Goal: Transaction & Acquisition: Purchase product/service

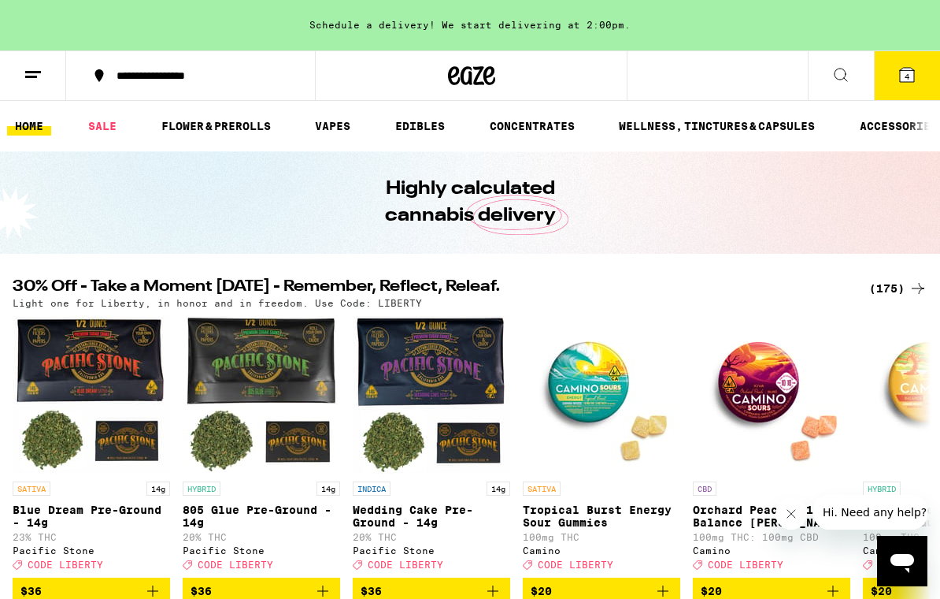
click at [848, 76] on icon at bounding box center [841, 74] width 19 height 19
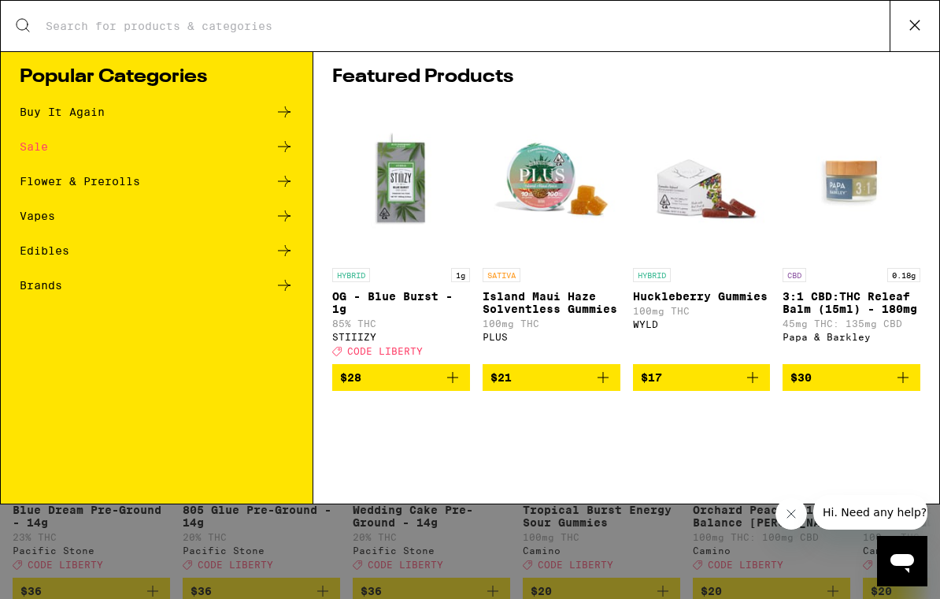
click at [57, 120] on div "Buy It Again" at bounding box center [157, 111] width 274 height 19
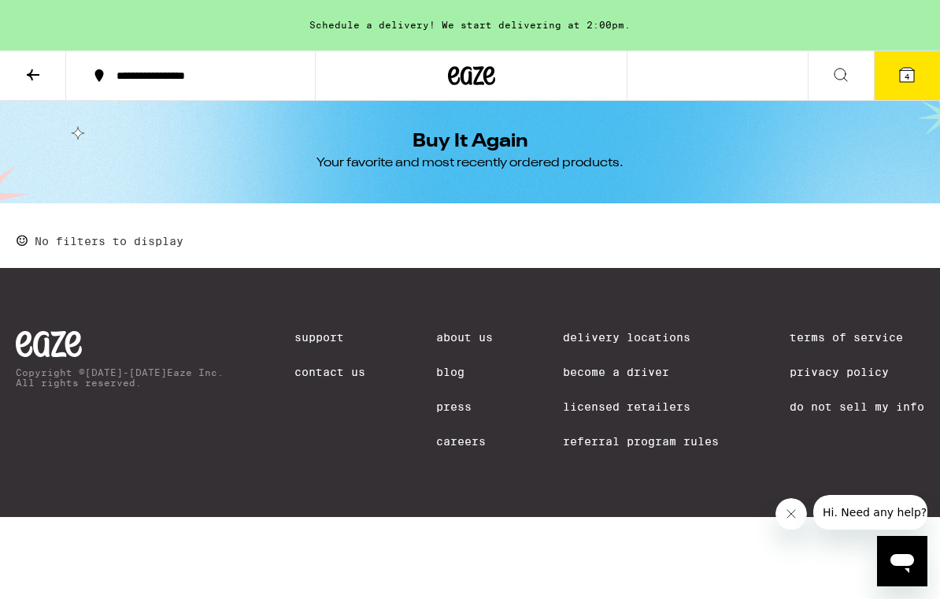
click at [102, 73] on icon at bounding box center [99, 75] width 19 height 19
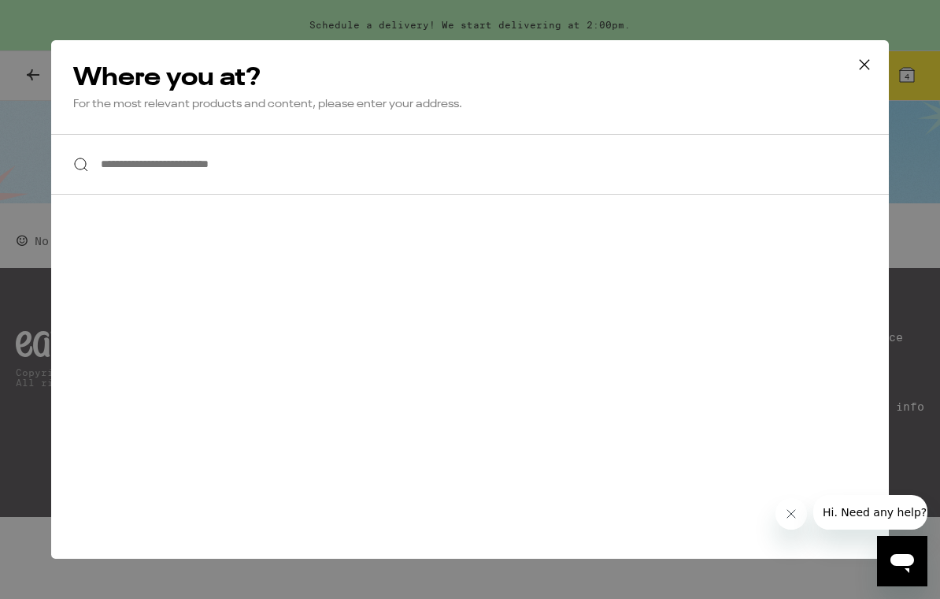
click at [10, 91] on div "**********" at bounding box center [470, 299] width 940 height 599
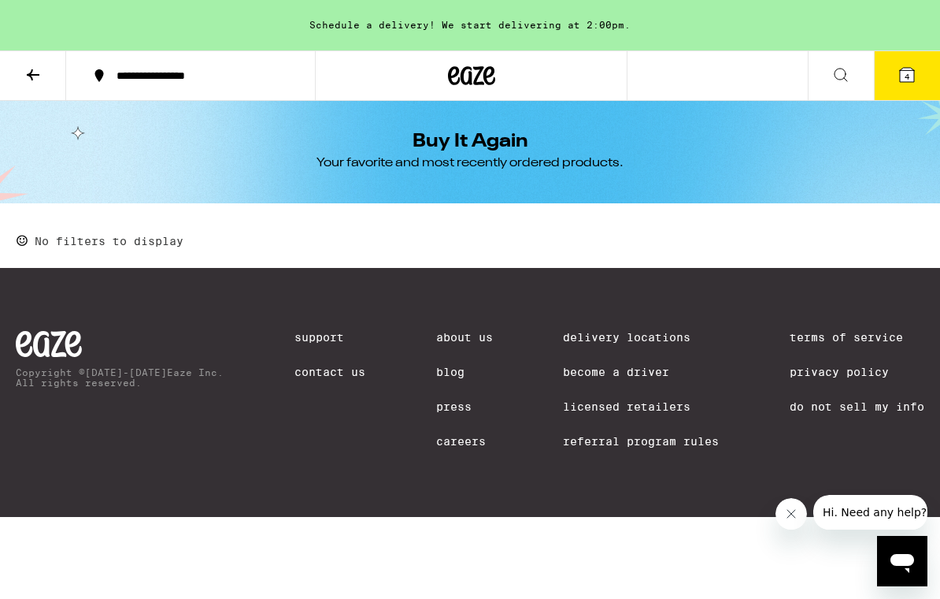
click at [847, 69] on icon at bounding box center [841, 74] width 19 height 19
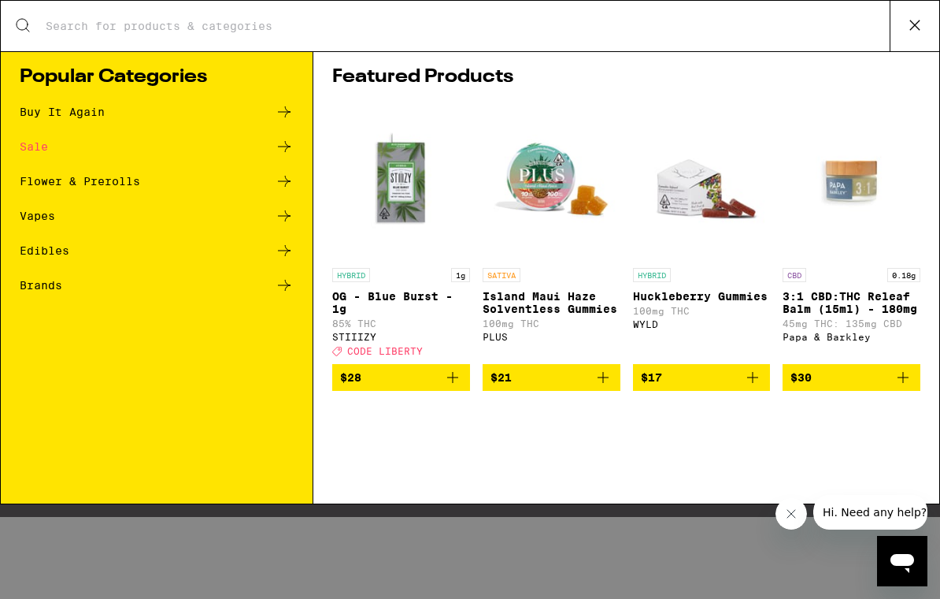
click at [921, 24] on icon at bounding box center [915, 25] width 24 height 24
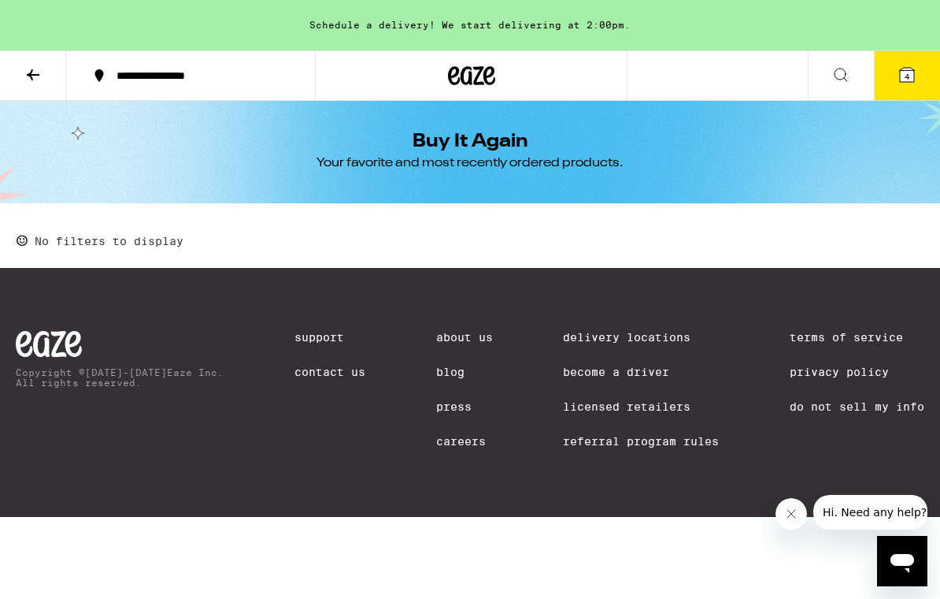
click at [911, 74] on icon at bounding box center [907, 75] width 14 height 14
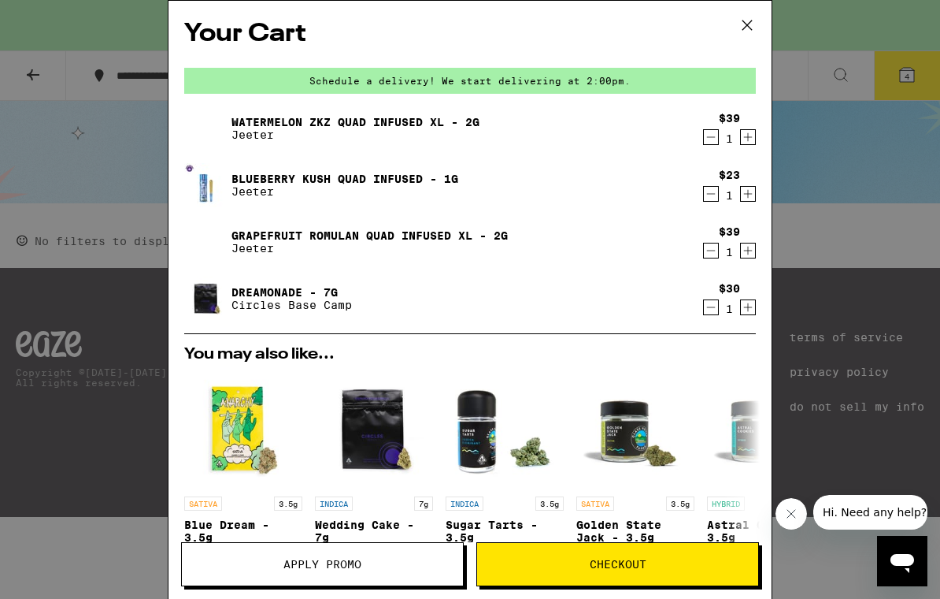
click at [752, 28] on icon at bounding box center [748, 25] width 24 height 24
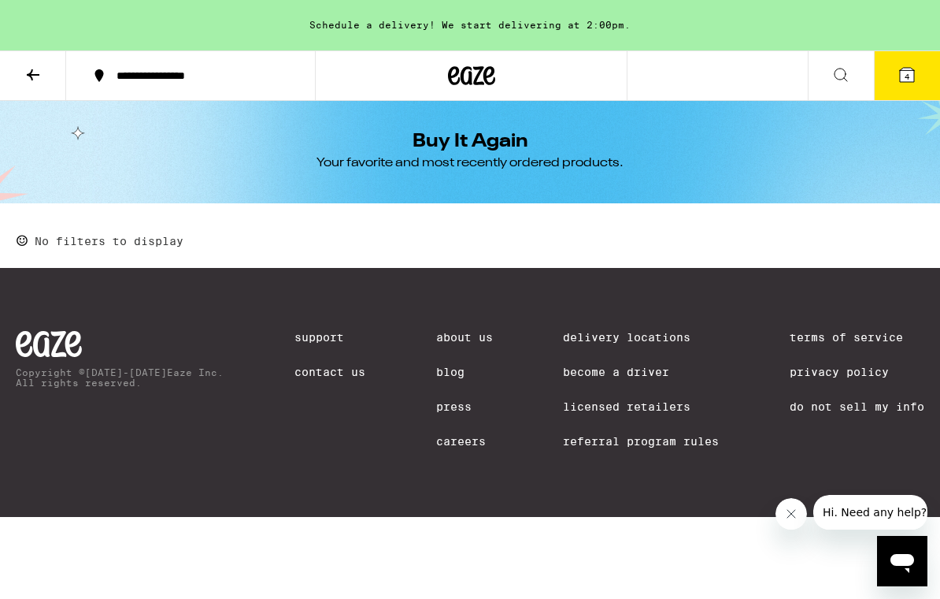
click at [35, 61] on button at bounding box center [33, 76] width 66 height 50
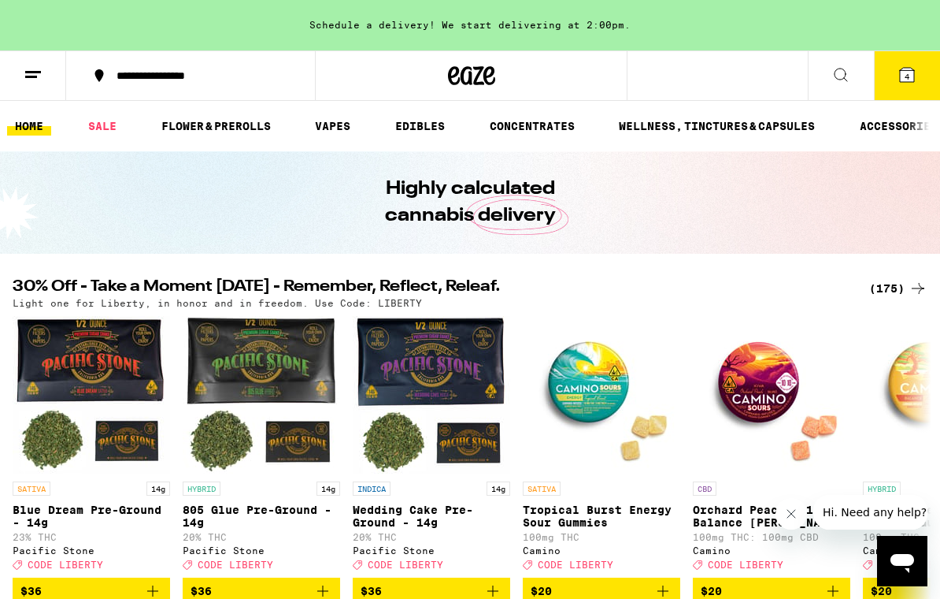
click at [43, 66] on button at bounding box center [33, 76] width 66 height 50
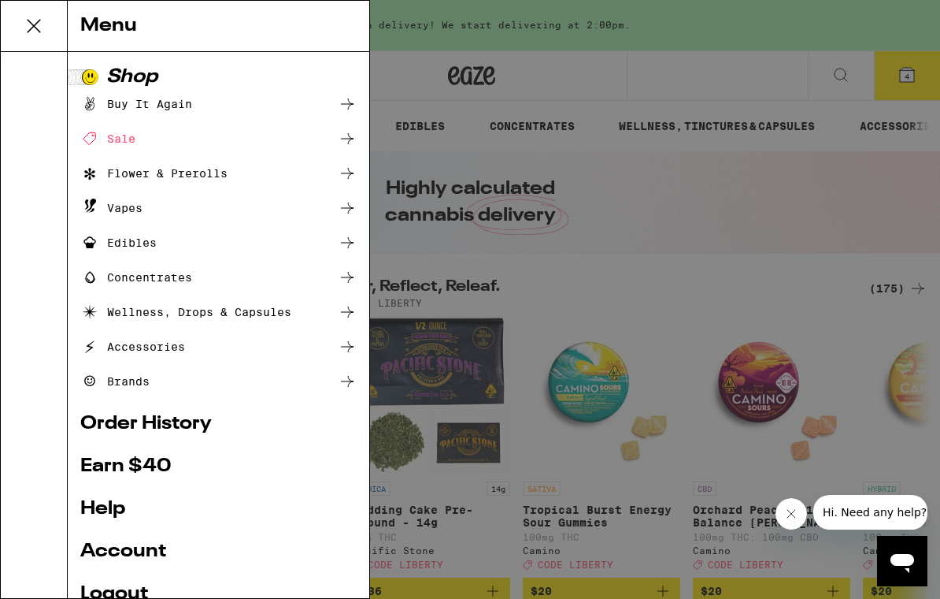
click at [32, 62] on div at bounding box center [34, 325] width 67 height 546
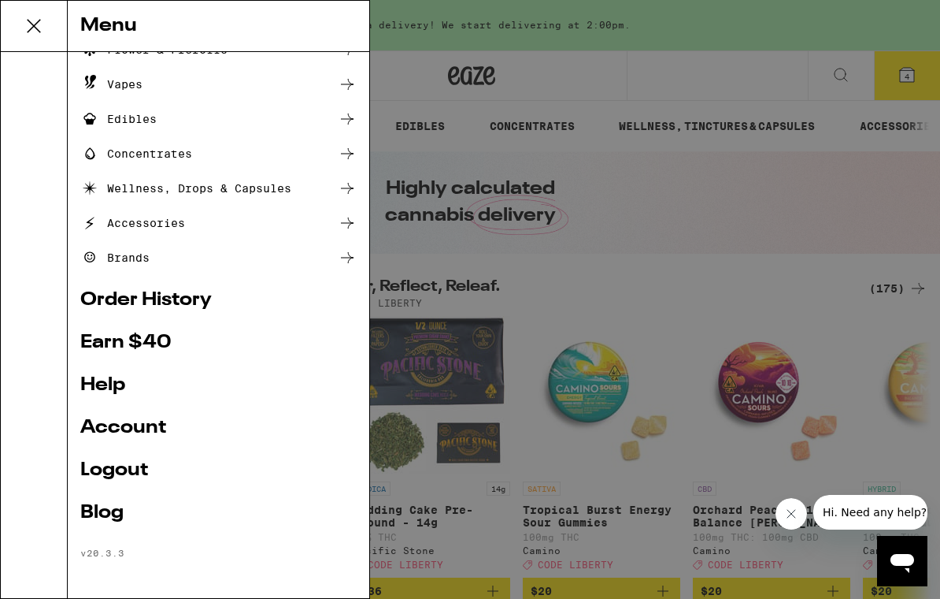
scroll to position [126, 0]
click at [139, 428] on link "Account" at bounding box center [218, 427] width 276 height 19
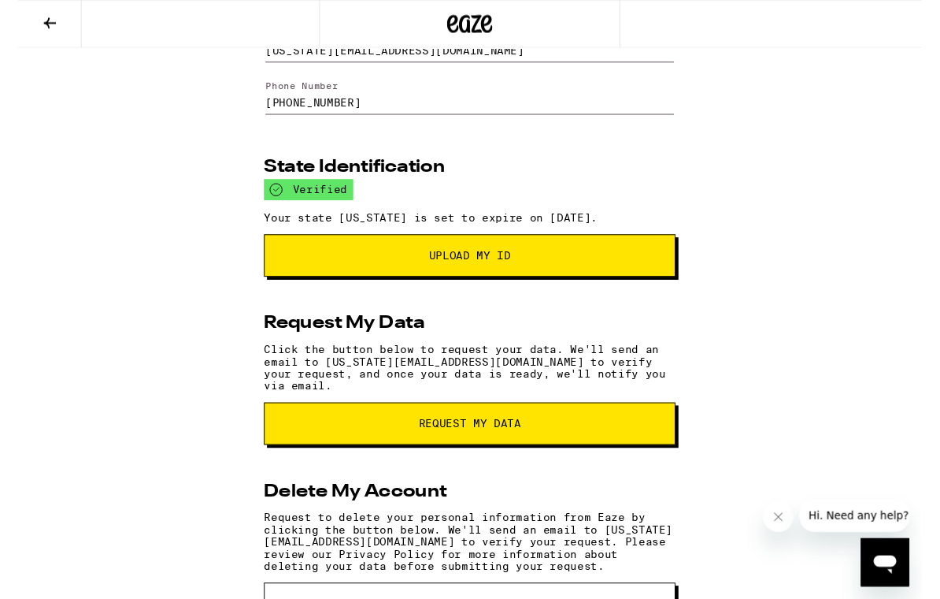
scroll to position [132, 0]
click at [652, 281] on button "Upload My ID" at bounding box center [470, 265] width 428 height 44
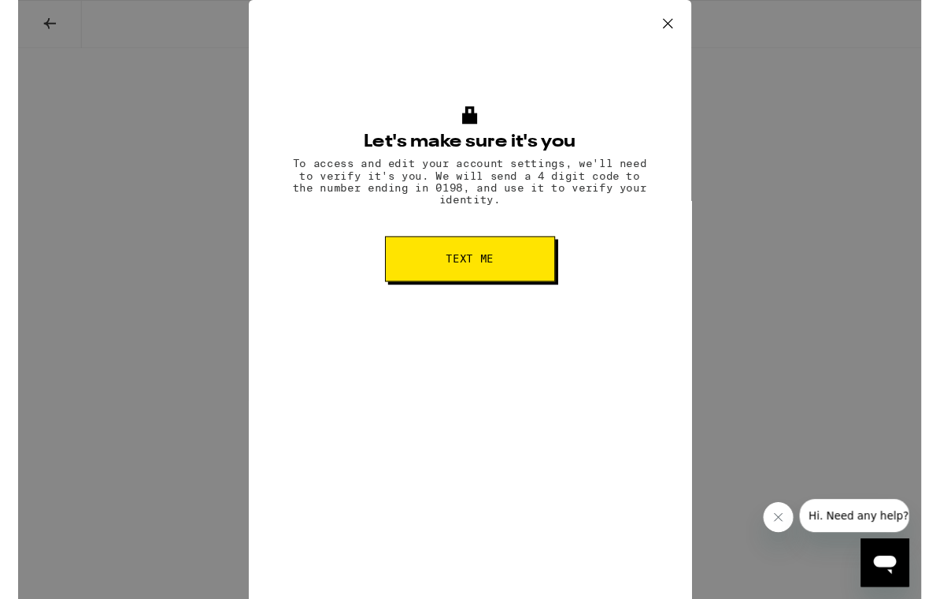
click at [673, 24] on icon at bounding box center [677, 25] width 24 height 24
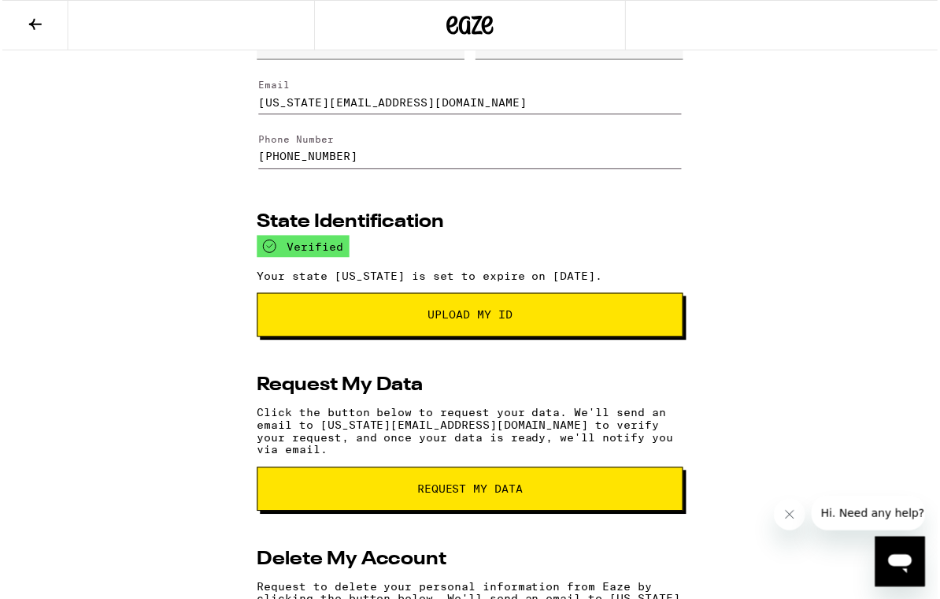
scroll to position [84, 0]
